Goal: Use online tool/utility: Utilize a website feature to perform a specific function

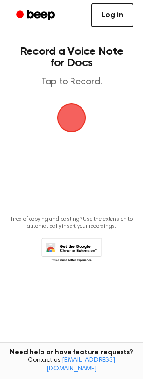
click at [113, 15] on link "Log in" at bounding box center [112, 15] width 42 height 24
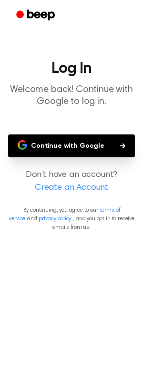
click at [89, 144] on button "Continue with Google" at bounding box center [71, 145] width 127 height 23
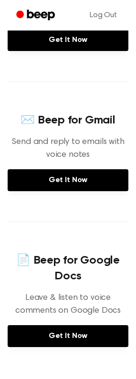
scroll to position [286, 0]
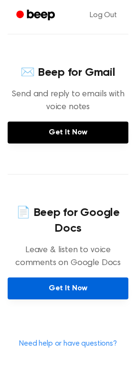
click at [78, 288] on link "Get It Now" at bounding box center [68, 289] width 121 height 22
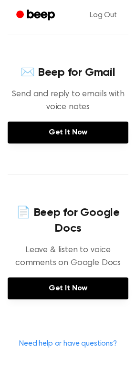
click at [33, 13] on icon "Beep" at bounding box center [41, 15] width 28 height 10
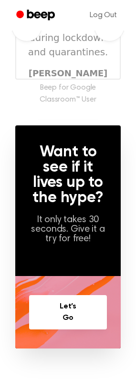
scroll to position [615, 0]
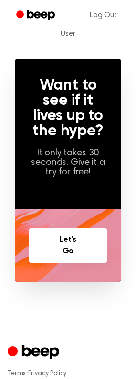
click at [75, 248] on link "Let’s Go" at bounding box center [68, 245] width 78 height 34
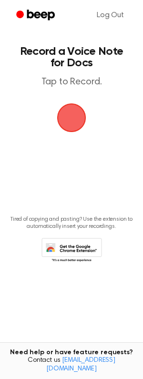
click at [71, 117] on span "button" at bounding box center [71, 117] width 35 height 35
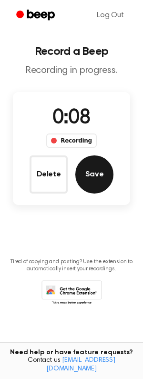
click at [95, 177] on button "Save" at bounding box center [94, 174] width 38 height 38
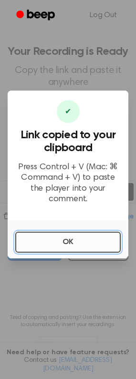
click at [72, 233] on button "OK" at bounding box center [67, 242] width 105 height 21
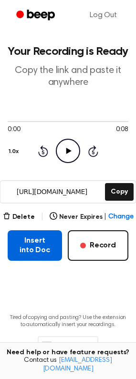
click at [33, 254] on button "Insert into Doc" at bounding box center [35, 245] width 54 height 31
